Goal: Transaction & Acquisition: Purchase product/service

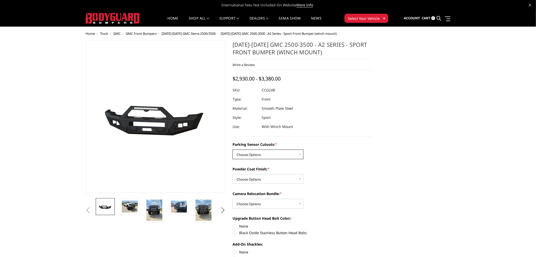
click at [278, 155] on select "Choose Options No - Without Parking Sensor Cutouts Yes - With Parking Sensor Cu…" at bounding box center [268, 154] width 71 height 10
select select "2151"
click at [233, 149] on select "Choose Options No - Without Parking Sensor Cutouts Yes - With Parking Sensor Cu…" at bounding box center [268, 154] width 71 height 10
click at [272, 178] on select "Choose Options Bare Metal Textured Black Powder Coat" at bounding box center [268, 179] width 71 height 10
select select "2153"
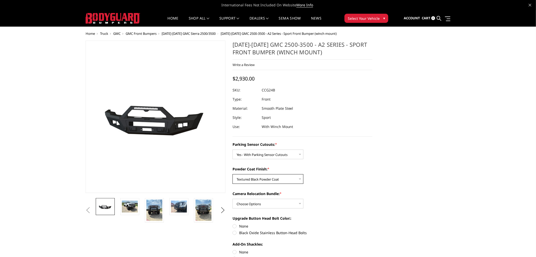
click at [233, 174] on select "Choose Options Bare Metal Textured Black Powder Coat" at bounding box center [268, 179] width 71 height 10
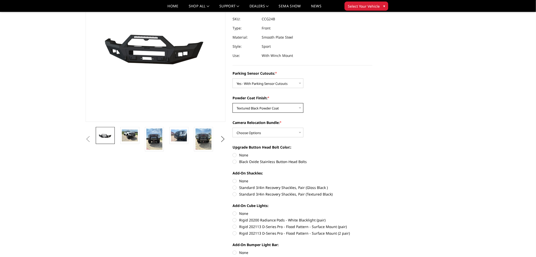
scroll to position [56, 0]
click at [282, 131] on select "Choose Options WITH Camera Relocation Bundle WITHOUT Camera Relocation Bundle" at bounding box center [268, 132] width 71 height 10
select select "2154"
click at [233, 127] on select "Choose Options WITH Camera Relocation Bundle WITHOUT Camera Relocation Bundle" at bounding box center [268, 132] width 71 height 10
click at [247, 161] on label "Black Oxide Stainless Button-Head Bolts" at bounding box center [303, 160] width 140 height 5
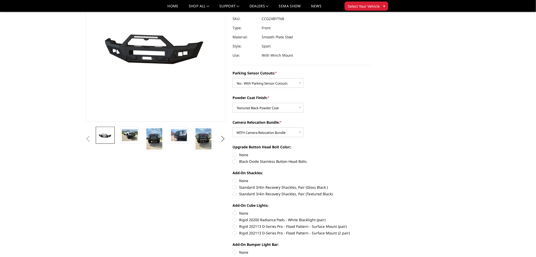
click at [373, 152] on input "Black Oxide Stainless Button-Head Bolts" at bounding box center [373, 152] width 0 height 0
radio input "true"
click at [260, 192] on label "Standard 3/4in Recovery Shackles, Pair (Textured Black)" at bounding box center [303, 193] width 140 height 5
click at [373, 185] on input "Standard 3/4in Recovery Shackles, Pair (Textured Black)" at bounding box center [373, 184] width 0 height 0
radio input "true"
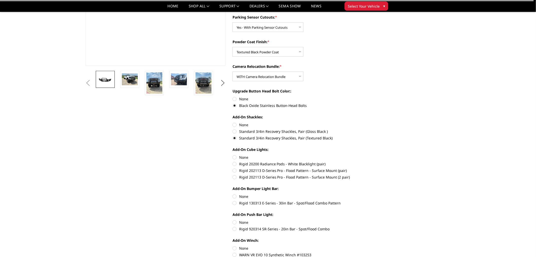
scroll to position [113, 0]
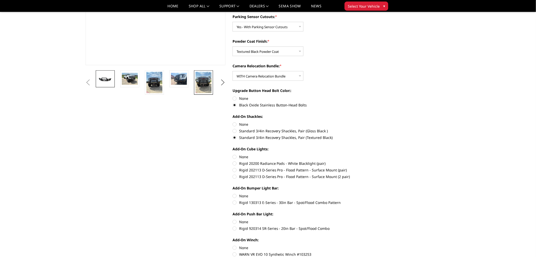
click at [204, 87] on img at bounding box center [204, 82] width 16 height 21
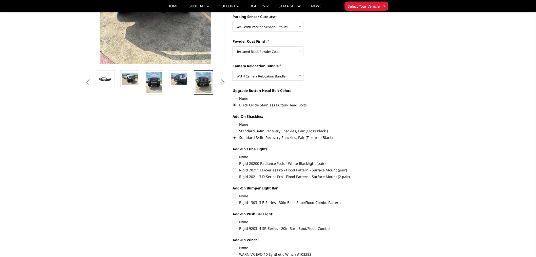
scroll to position [67, 0]
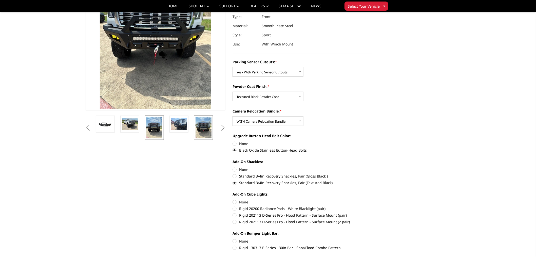
click at [158, 130] on img at bounding box center [155, 127] width 16 height 21
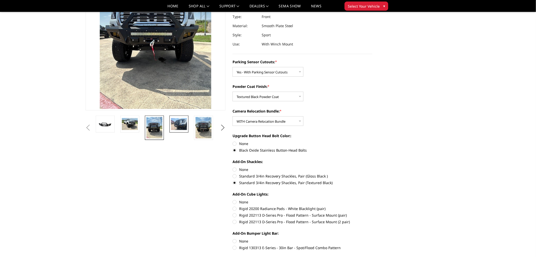
click at [179, 123] on img at bounding box center [179, 124] width 16 height 12
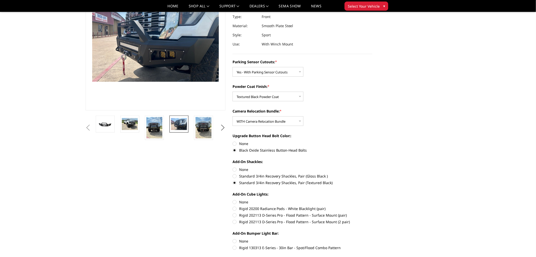
scroll to position [95, 0]
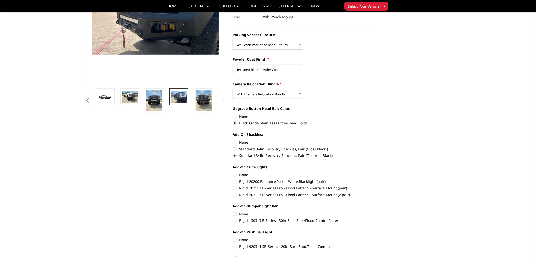
click at [235, 187] on label "Rigid 202113 D-Series Pro - Flood Pattern - Surface Mount (pair)" at bounding box center [303, 187] width 140 height 5
click at [373, 179] on input "Rigid 202113 D-Series Pro - Flood Pattern - Surface Mount (pair)" at bounding box center [373, 178] width 0 height 0
radio input "true"
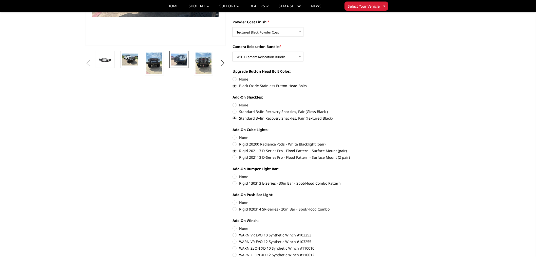
scroll to position [151, 0]
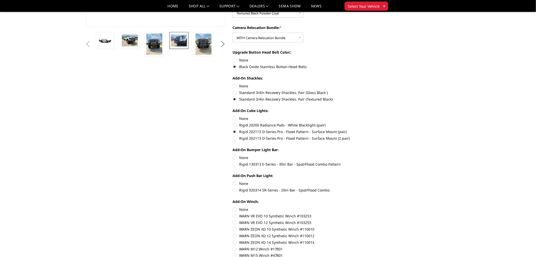
click at [234, 163] on label "Rigid 130313 E-Series - 30in Bar - Spot/Flood Combo Pattern" at bounding box center [303, 163] width 140 height 5
click at [373, 155] on input "Rigid 130313 E-Series - 30in Bar - Spot/Flood Combo Pattern" at bounding box center [373, 155] width 0 height 0
radio input "true"
click at [234, 190] on label "Rigid 920314 SR-Series - 20in Bar - Spot/Flood Combo" at bounding box center [303, 189] width 140 height 5
click at [373, 181] on input "Rigid 920314 SR-Series - 20in Bar - Spot/Flood Combo" at bounding box center [373, 180] width 0 height 0
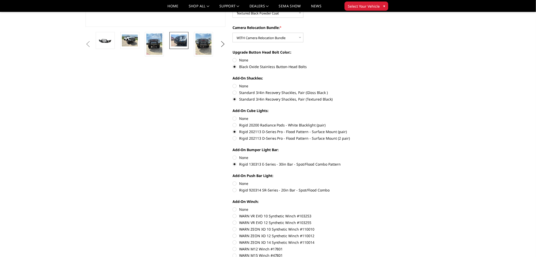
radio input "true"
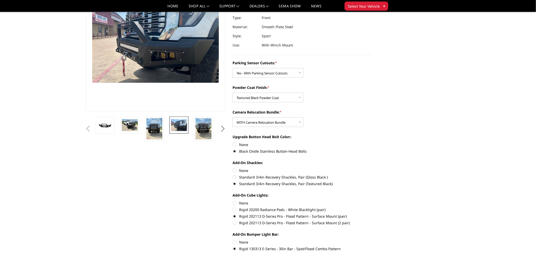
scroll to position [56, 0]
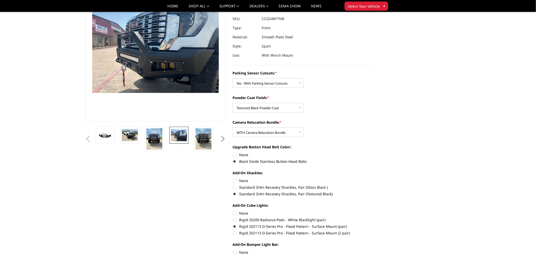
click at [242, 180] on label "None" at bounding box center [303, 180] width 140 height 5
click at [233, 178] on input "None" at bounding box center [233, 178] width 0 height 0
radio input "true"
click at [245, 193] on label "Standard 3/4in Recovery Shackles, Pair (Textured Black)" at bounding box center [303, 193] width 140 height 5
click at [373, 185] on input "Standard 3/4in Recovery Shackles, Pair (Textured Black)" at bounding box center [373, 184] width 0 height 0
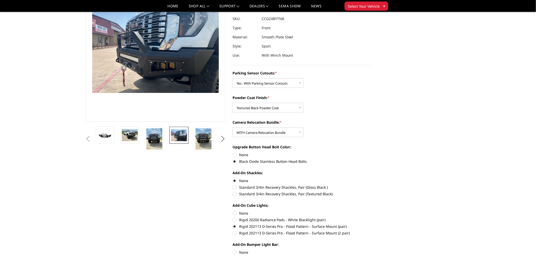
radio input "true"
click at [241, 212] on label "None" at bounding box center [303, 212] width 140 height 5
click at [233, 210] on input "None" at bounding box center [233, 210] width 0 height 0
radio input "true"
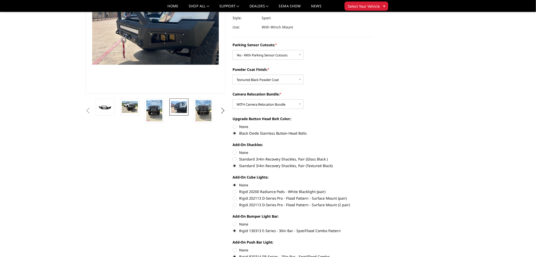
click at [243, 224] on label "None" at bounding box center [303, 223] width 140 height 5
click at [233, 221] on input "None" at bounding box center [233, 221] width 0 height 0
radio input "true"
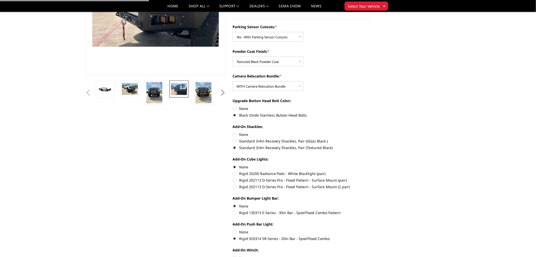
scroll to position [113, 0]
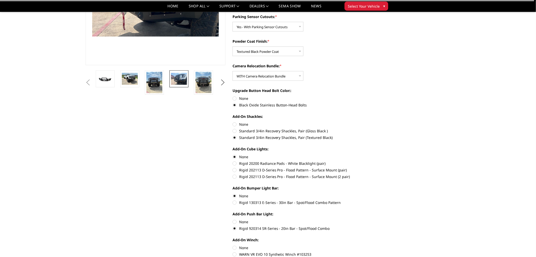
click at [243, 222] on label "None" at bounding box center [303, 221] width 140 height 5
click at [233, 219] on input "None" at bounding box center [233, 219] width 0 height 0
radio input "true"
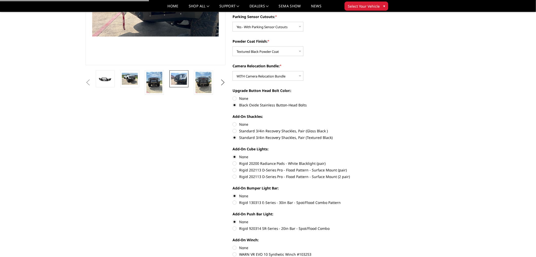
scroll to position [141, 0]
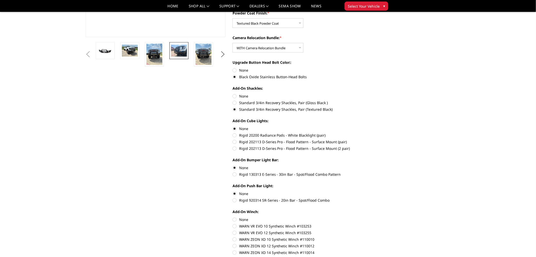
click at [241, 219] on label "None" at bounding box center [303, 218] width 140 height 5
click at [233, 217] on input "None" at bounding box center [233, 216] width 0 height 0
radio input "true"
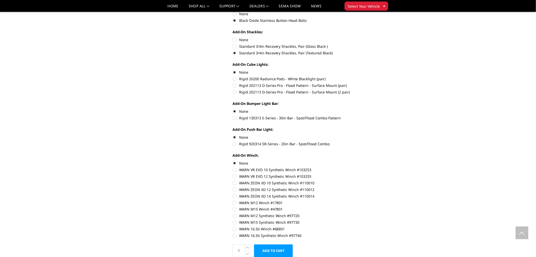
scroll to position [0, 0]
